Goal: Task Accomplishment & Management: Manage account settings

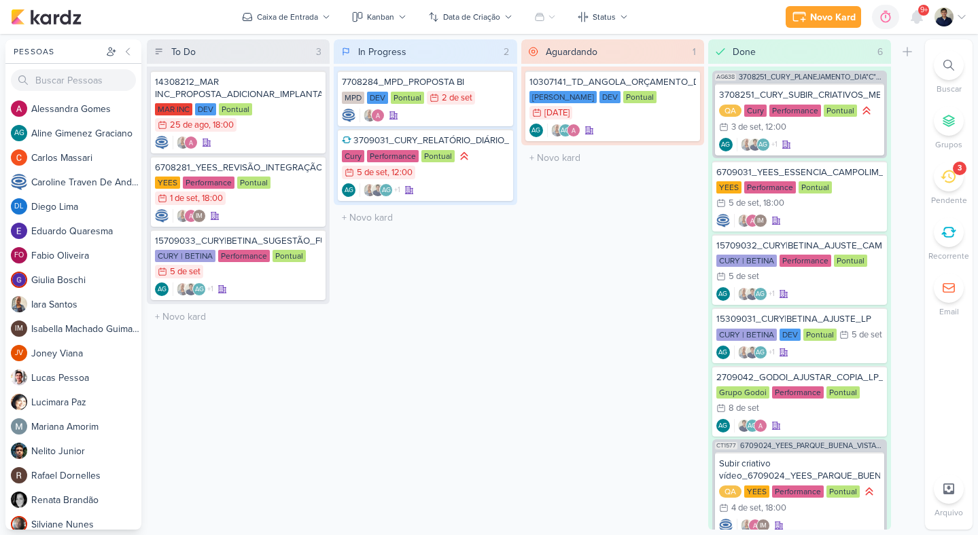
click at [955, 173] on div "3" at bounding box center [959, 169] width 14 height 14
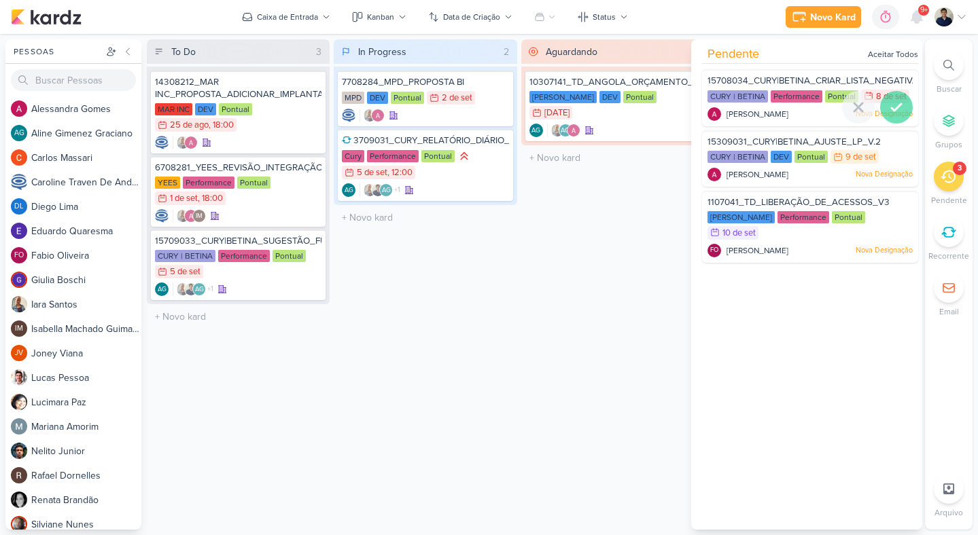
click at [893, 115] on icon at bounding box center [896, 107] width 16 height 16
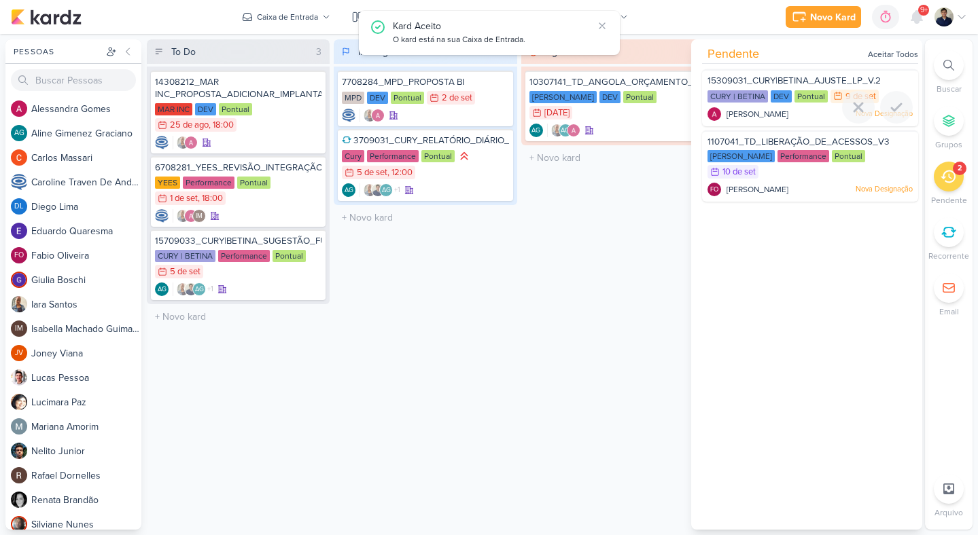
click at [893, 119] on div at bounding box center [896, 107] width 33 height 33
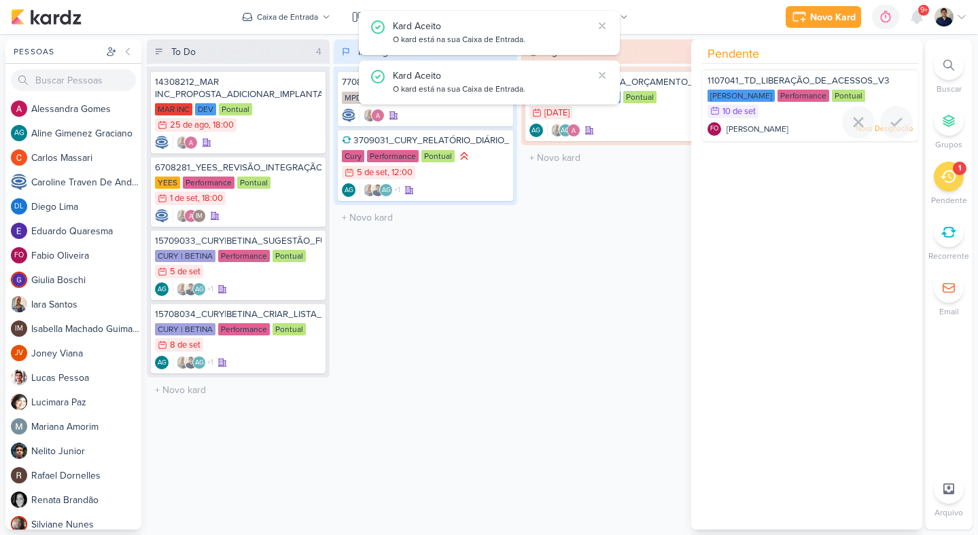
click at [893, 119] on icon at bounding box center [896, 122] width 16 height 16
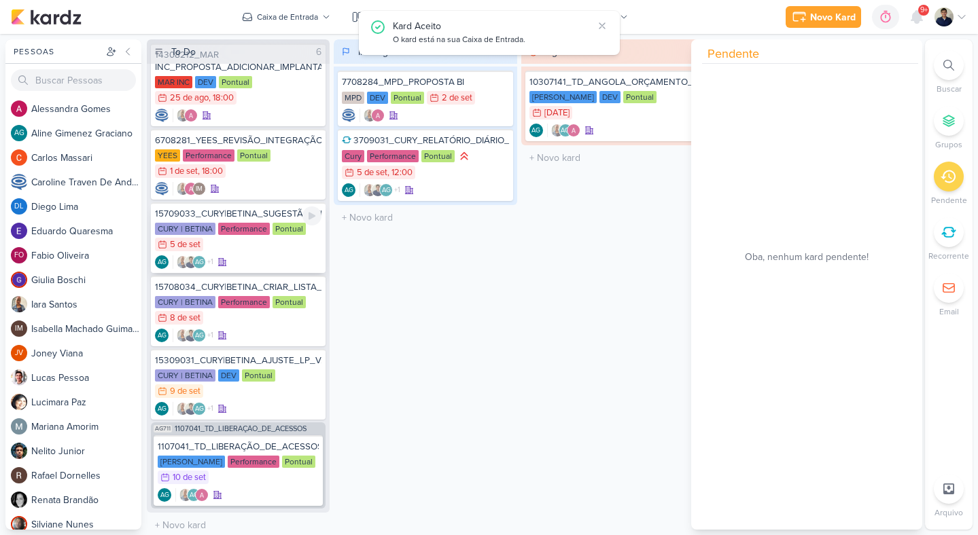
scroll to position [35, 0]
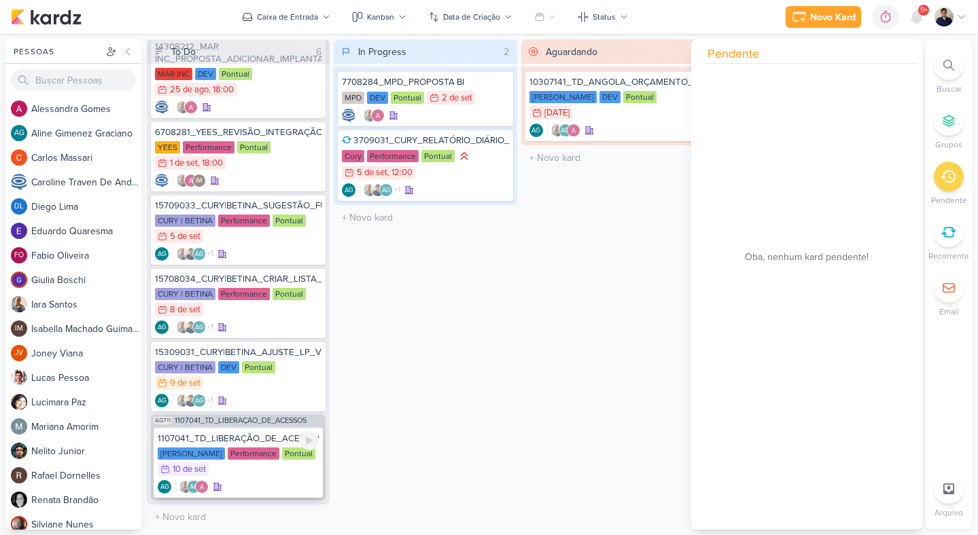
click at [291, 465] on div "[PERSON_NAME] Performance Pontual 10/9 [DATE]" at bounding box center [238, 463] width 161 height 30
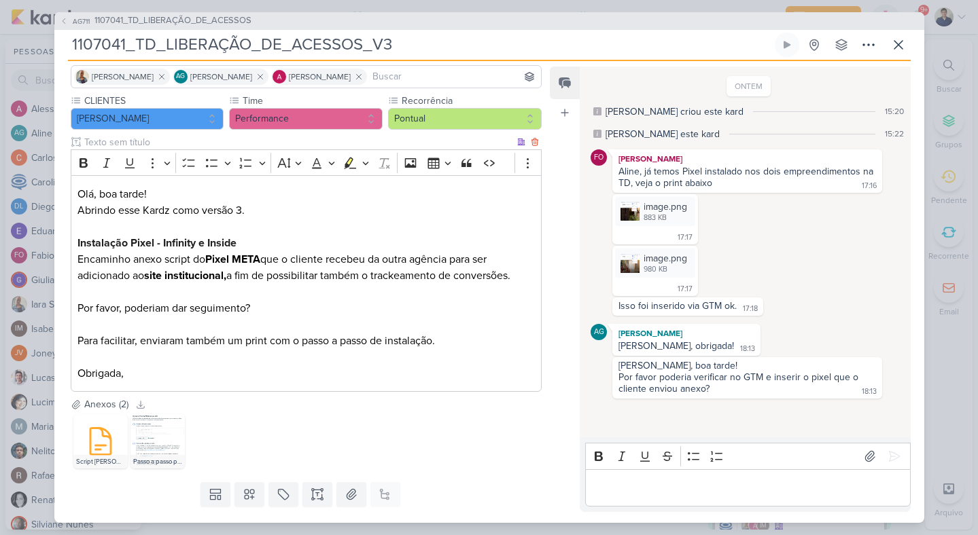
scroll to position [104, 0]
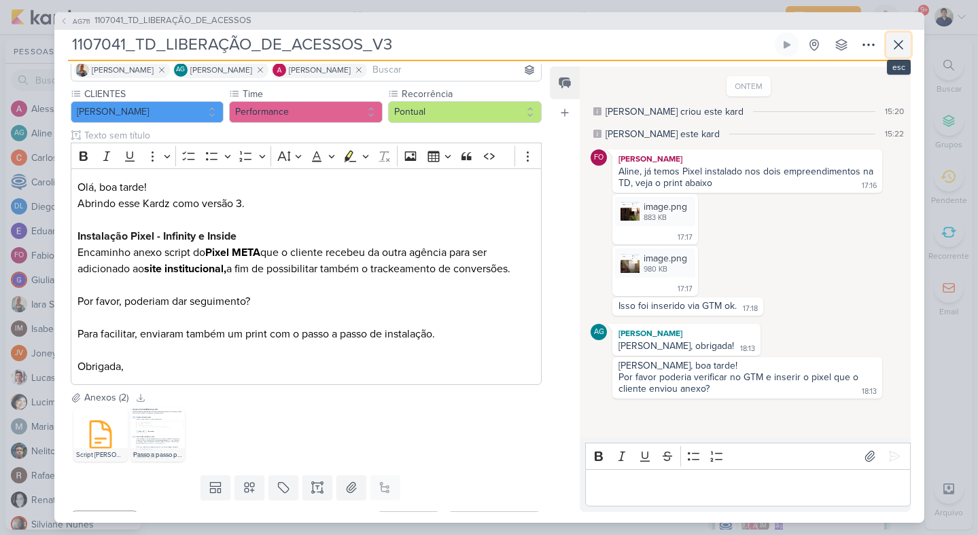
click at [904, 47] on icon at bounding box center [898, 45] width 16 height 16
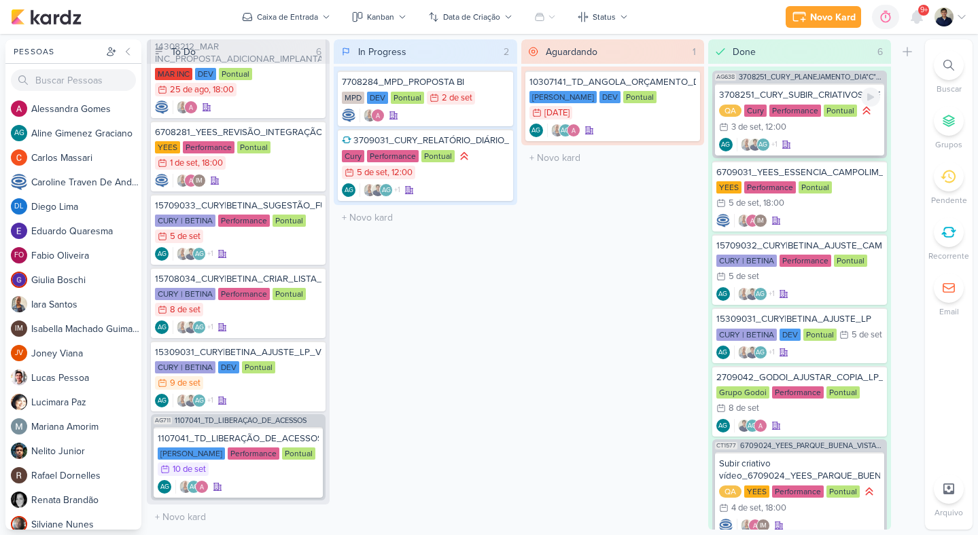
scroll to position [39, 0]
